Goal: Task Accomplishment & Management: Manage account settings

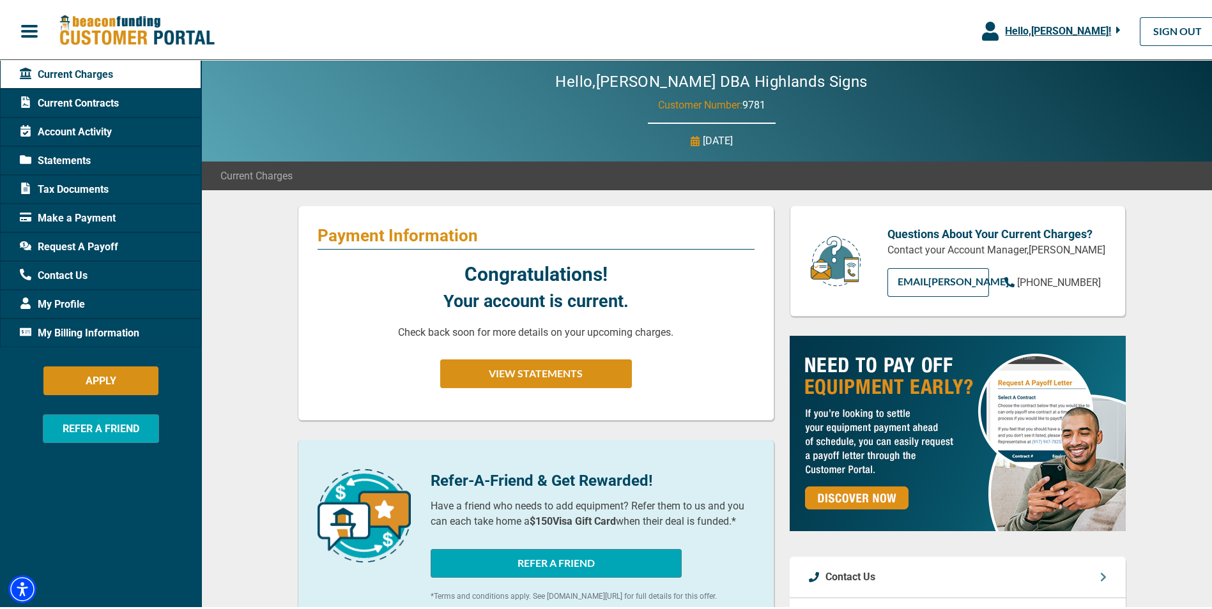
click at [30, 101] on icon at bounding box center [25, 99] width 11 height 11
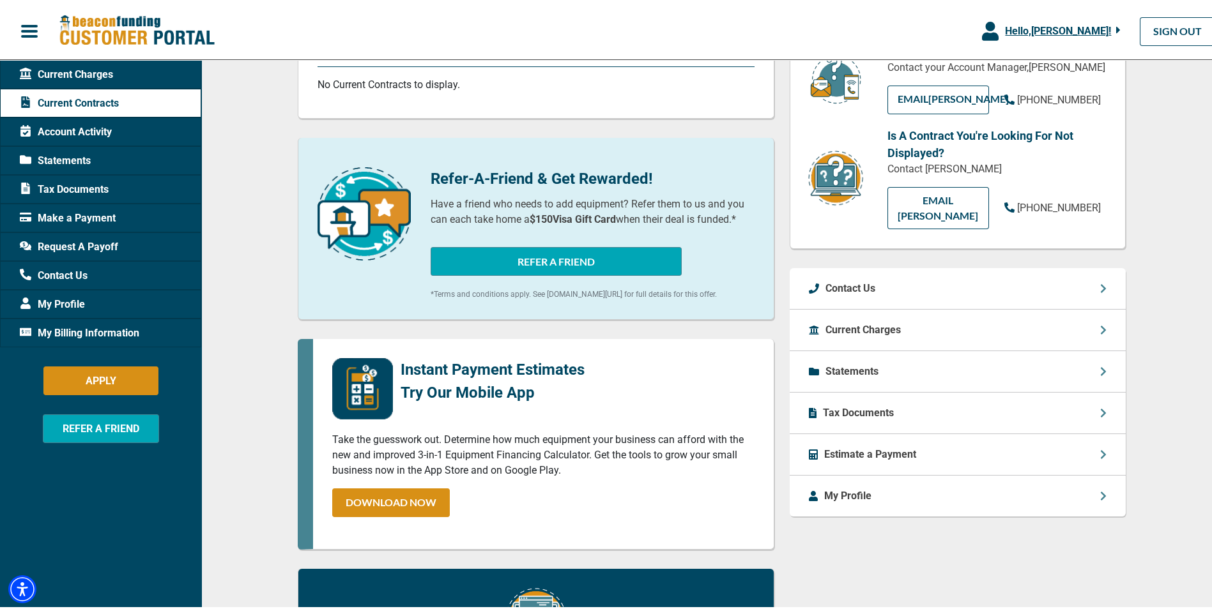
scroll to position [192, 0]
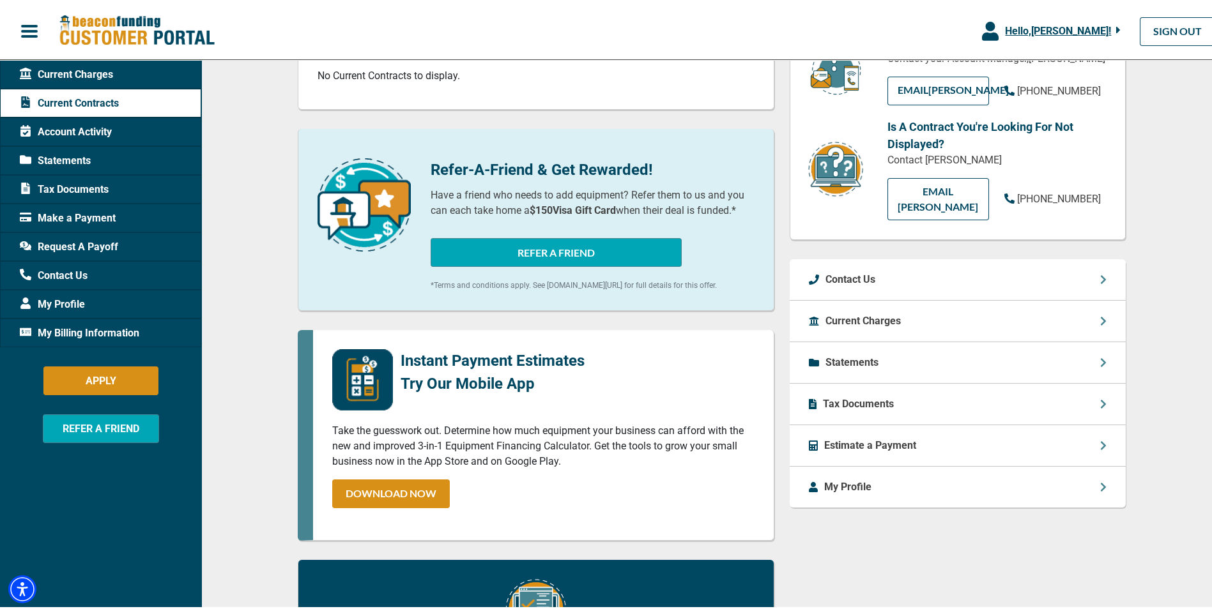
click at [835, 357] on div "Statements" at bounding box center [958, 361] width 336 height 42
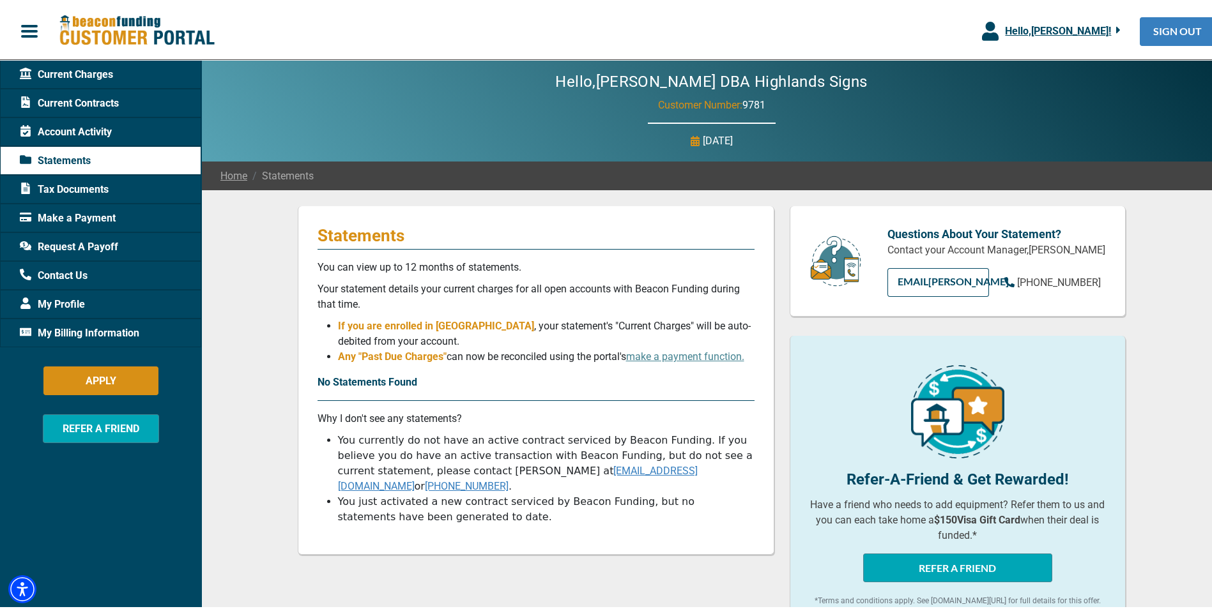
click at [1163, 23] on link "SIGN OUT" at bounding box center [1177, 29] width 75 height 29
